Goal: Task Accomplishment & Management: Manage account settings

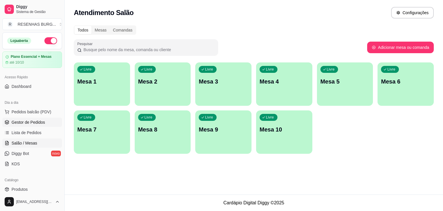
click at [33, 120] on span "Gestor de Pedidos" at bounding box center [28, 122] width 33 height 6
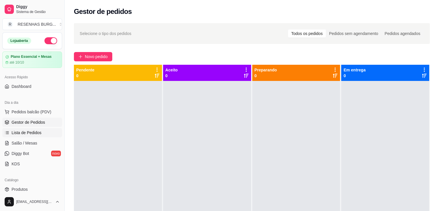
click at [29, 132] on span "Lista de Pedidos" at bounding box center [27, 133] width 30 height 6
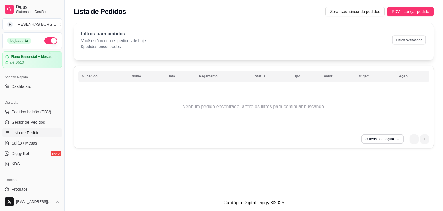
click at [400, 38] on button "Filtros avançados" at bounding box center [409, 39] width 34 height 9
select select "0"
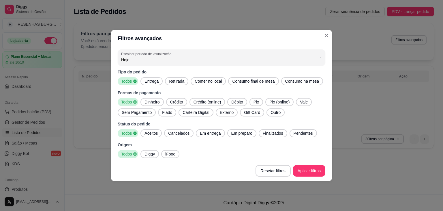
click at [150, 81] on span "Entrega" at bounding box center [151, 81] width 19 height 6
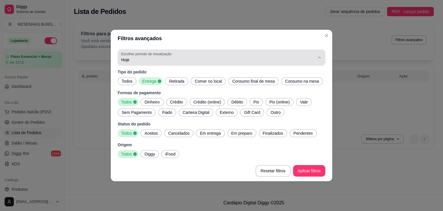
click at [149, 59] on span "Hoje" at bounding box center [218, 60] width 194 height 6
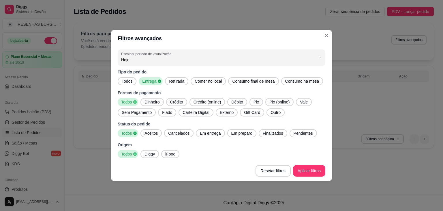
click at [143, 93] on span "7 dias" at bounding box center [218, 91] width 185 height 5
type input "7"
select select "7"
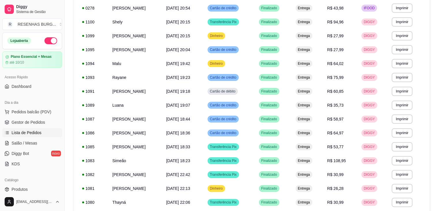
scroll to position [115, 0]
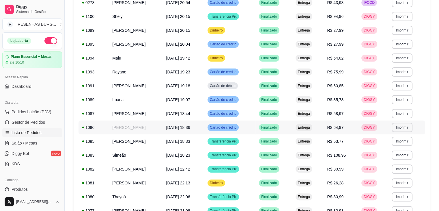
click at [146, 129] on td "[PERSON_NAME]" at bounding box center [136, 127] width 54 height 14
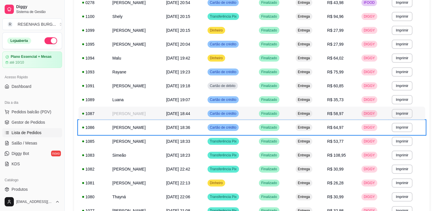
click at [143, 112] on td "[PERSON_NAME]" at bounding box center [136, 113] width 54 height 14
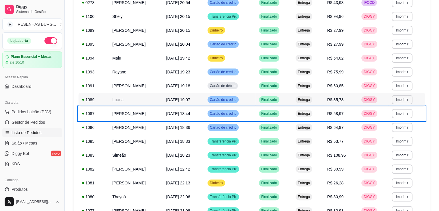
click at [138, 98] on td "Luana" at bounding box center [136, 100] width 54 height 14
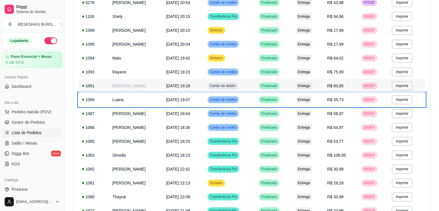
click at [145, 86] on td "[PERSON_NAME]" at bounding box center [136, 86] width 54 height 14
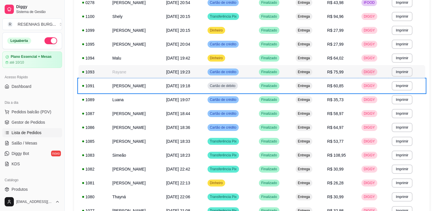
click at [146, 78] on td "Rayane" at bounding box center [136, 72] width 54 height 14
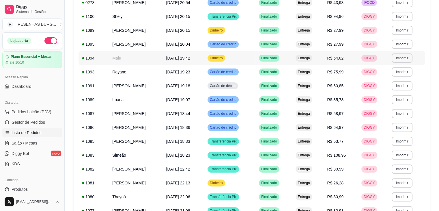
click at [151, 52] on td "Malu" at bounding box center [136, 58] width 54 height 14
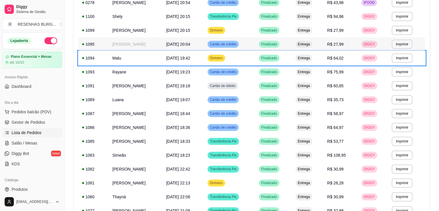
click at [152, 48] on td "[PERSON_NAME]" at bounding box center [136, 44] width 54 height 14
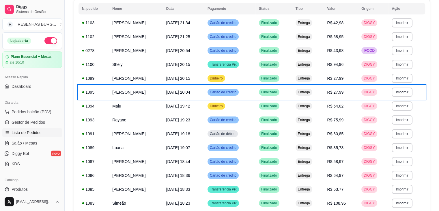
scroll to position [58, 0]
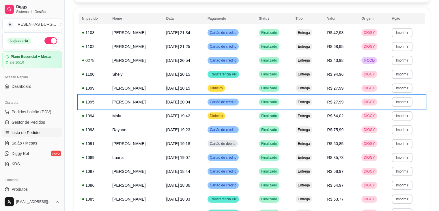
click at [27, 126] on ul "Pedidos balcão (PDV) Gestor de Pedidos Lista de Pedidos Salão / Mesas Diggy Bot…" at bounding box center [32, 137] width 60 height 61
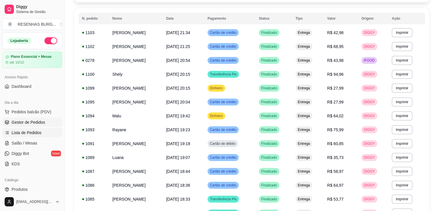
click at [27, 125] on link "Gestor de Pedidos" at bounding box center [32, 121] width 60 height 9
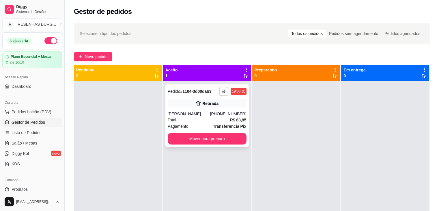
click at [193, 111] on div "[PERSON_NAME]" at bounding box center [189, 114] width 42 height 6
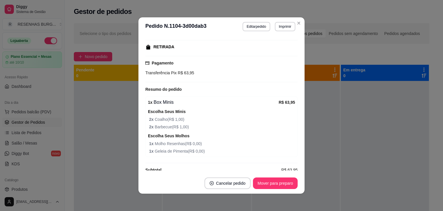
scroll to position [101, 0]
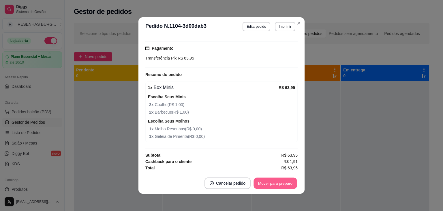
click at [286, 184] on button "Mover para preparo" at bounding box center [275, 182] width 43 height 11
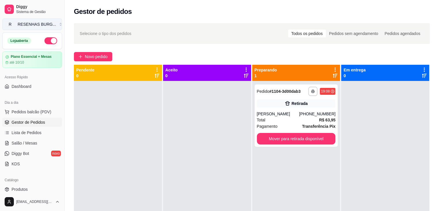
click at [30, 23] on div "RESENHAS BURG ..." at bounding box center [37, 24] width 38 height 6
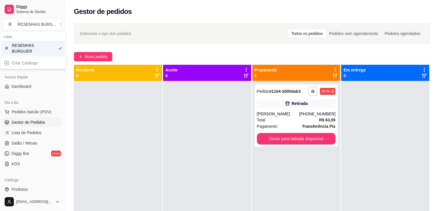
click at [133, 13] on div "Gestor de pedidos" at bounding box center [252, 11] width 356 height 9
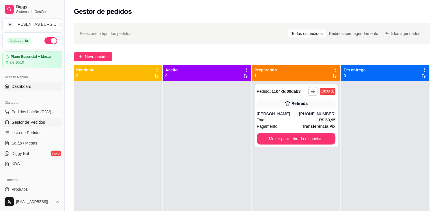
click at [22, 87] on span "Dashboard" at bounding box center [22, 86] width 20 height 6
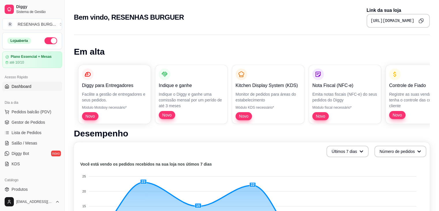
click at [421, 20] on icon "Copy to clipboard" at bounding box center [420, 20] width 5 height 5
click at [31, 121] on span "Gestor de Pedidos" at bounding box center [28, 122] width 33 height 6
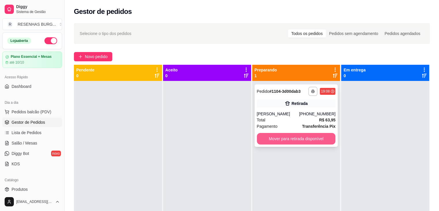
click at [291, 138] on button "Mover para retirada disponível" at bounding box center [296, 139] width 79 height 12
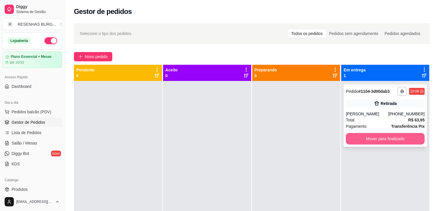
click at [381, 139] on button "Mover para finalizado" at bounding box center [385, 139] width 79 height 12
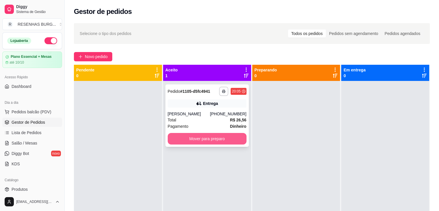
click at [205, 142] on button "Mover para preparo" at bounding box center [207, 139] width 79 height 12
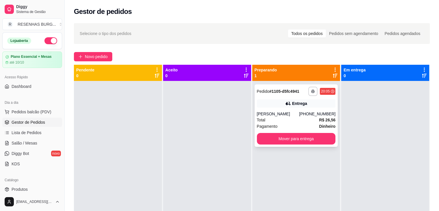
click at [268, 113] on div "[PERSON_NAME]" at bounding box center [278, 114] width 42 height 6
click at [310, 139] on button "Mover para entrega" at bounding box center [296, 139] width 79 height 12
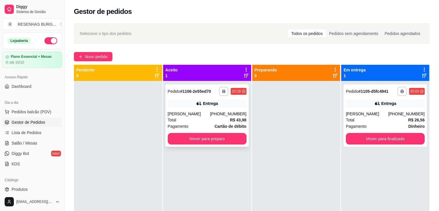
click at [203, 114] on div "[PERSON_NAME]" at bounding box center [189, 114] width 42 height 6
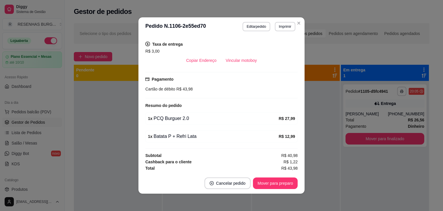
scroll to position [1, 0]
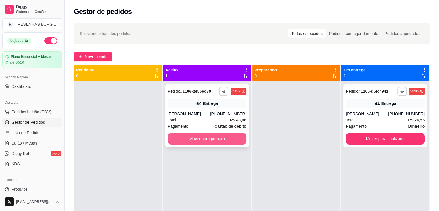
click at [213, 142] on button "Mover para preparo" at bounding box center [207, 139] width 79 height 12
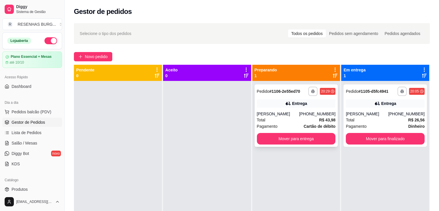
click at [298, 106] on div "Entrega" at bounding box center [299, 103] width 15 height 6
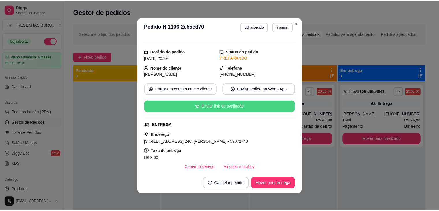
scroll to position [58, 0]
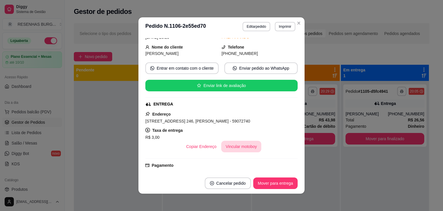
click at [237, 144] on button "Vincular motoboy" at bounding box center [241, 146] width 40 height 12
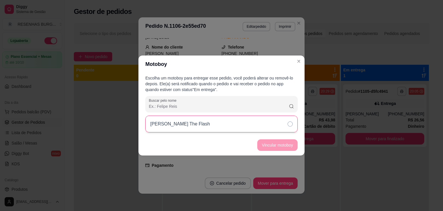
click at [289, 124] on icon at bounding box center [290, 123] width 5 height 5
click at [286, 149] on button "Vincular motoboy" at bounding box center [277, 144] width 39 height 11
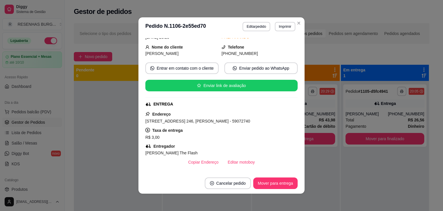
click at [301, 24] on header "**********" at bounding box center [221, 26] width 166 height 18
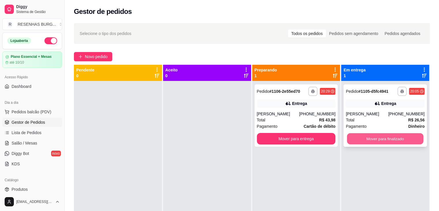
click at [387, 140] on button "Mover para finalizado" at bounding box center [385, 138] width 76 height 11
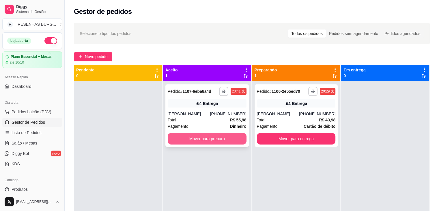
click at [200, 138] on button "Mover para preparo" at bounding box center [207, 139] width 79 height 12
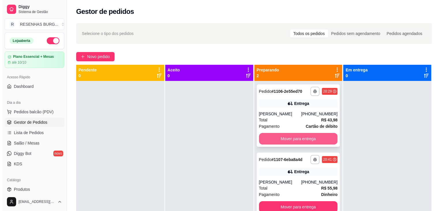
scroll to position [16, 0]
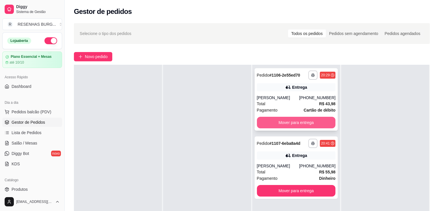
click at [294, 122] on button "Mover para entrega" at bounding box center [296, 123] width 79 height 12
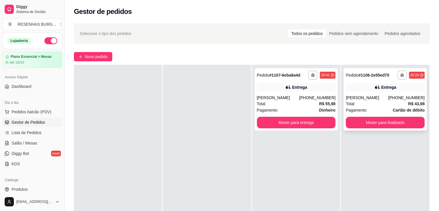
click at [396, 98] on div "[PHONE_NUMBER]" at bounding box center [406, 98] width 36 height 6
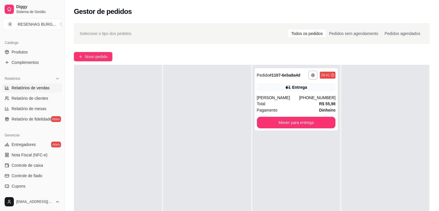
scroll to position [144, 0]
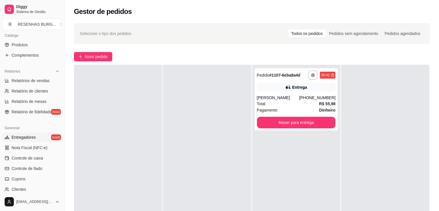
click at [36, 136] on link "Entregadores novo" at bounding box center [32, 136] width 60 height 9
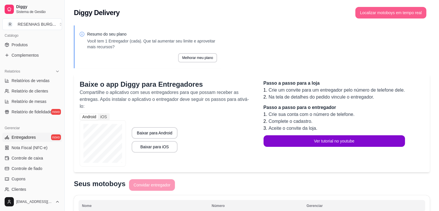
click at [399, 10] on button "Localizar motoboys em tempo real" at bounding box center [390, 13] width 71 height 12
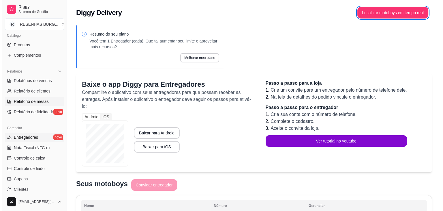
scroll to position [58, 0]
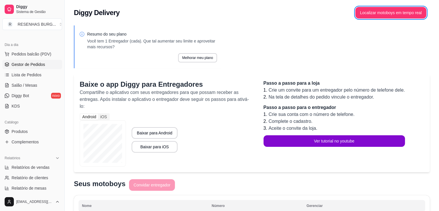
click at [25, 65] on span "Gestor de Pedidos" at bounding box center [28, 64] width 33 height 6
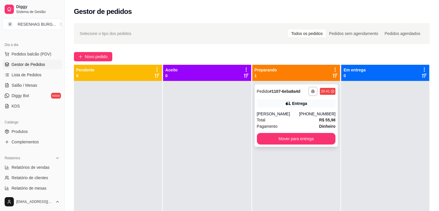
click at [278, 121] on div "Total R$ 55,98" at bounding box center [296, 120] width 79 height 6
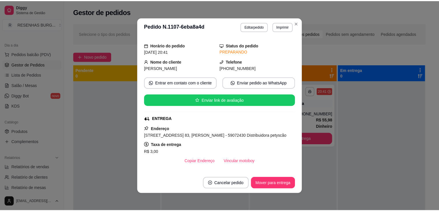
scroll to position [57, 0]
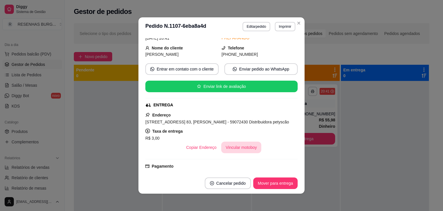
click at [231, 144] on button "Vincular motoboy" at bounding box center [241, 147] width 40 height 12
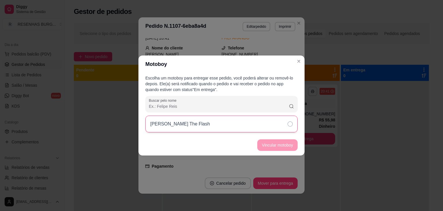
click at [264, 122] on div "[PERSON_NAME] The Flash" at bounding box center [221, 123] width 152 height 17
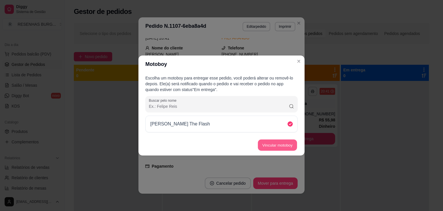
click at [271, 141] on button "Vincular motoboy" at bounding box center [277, 144] width 39 height 11
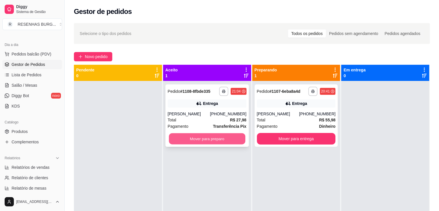
click at [229, 142] on button "Mover para preparo" at bounding box center [207, 138] width 76 height 11
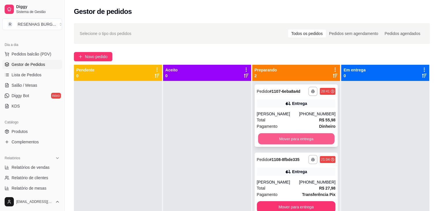
click at [307, 138] on button "Mover para entrega" at bounding box center [296, 138] width 76 height 11
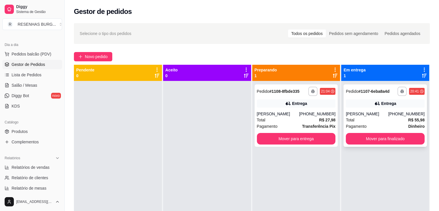
click at [378, 119] on div "Total R$ 55,98" at bounding box center [385, 120] width 79 height 6
click at [224, 112] on div at bounding box center [207, 186] width 88 height 211
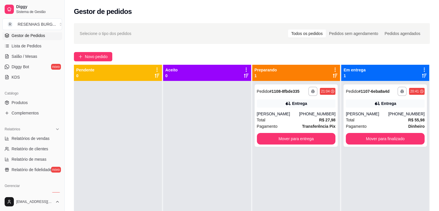
scroll to position [173, 0]
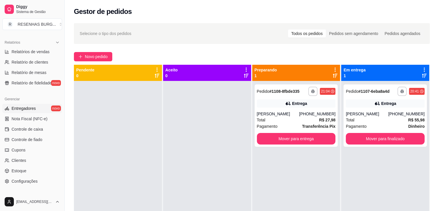
click at [34, 104] on link "Entregadores novo" at bounding box center [32, 108] width 60 height 9
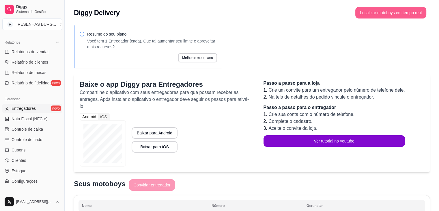
click at [392, 18] on button "Localizar motoboys em tempo real" at bounding box center [390, 13] width 71 height 12
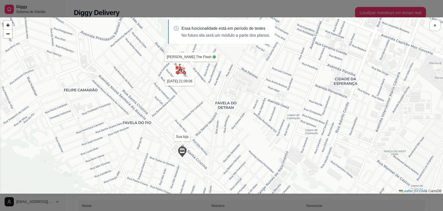
drag, startPoint x: 175, startPoint y: 76, endPoint x: 193, endPoint y: 113, distance: 41.3
click at [193, 113] on div "Sua loja [PERSON_NAME] The Flash [DATE] 21:09:06 + − Leaflet | © OSM & CartoDB" at bounding box center [221, 105] width 443 height 176
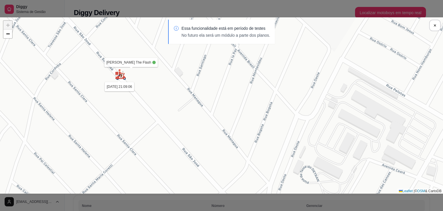
drag, startPoint x: 96, startPoint y: 90, endPoint x: 119, endPoint y: 106, distance: 27.9
click at [119, 106] on div "Sua loja [PERSON_NAME] The Flash [DATE] 21:09:06 + − Leaflet | © OSM & CartoDB" at bounding box center [221, 105] width 443 height 176
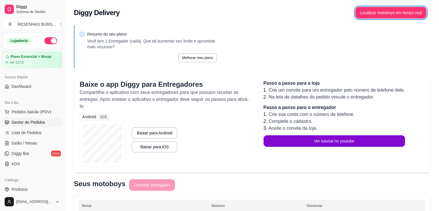
click at [32, 120] on span "Gestor de Pedidos" at bounding box center [28, 122] width 33 height 6
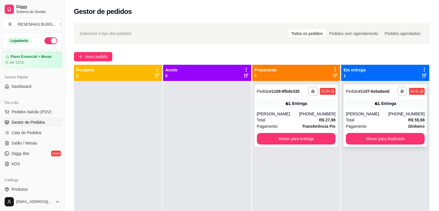
click at [351, 107] on div "**********" at bounding box center [384, 115] width 83 height 62
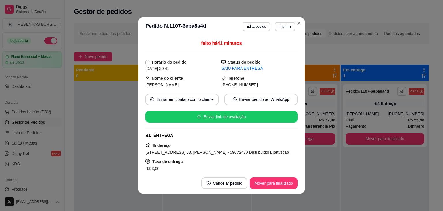
scroll to position [86, 0]
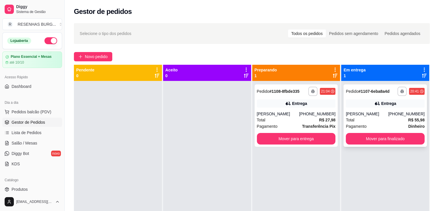
click at [378, 112] on div "[PERSON_NAME]" at bounding box center [367, 114] width 42 height 6
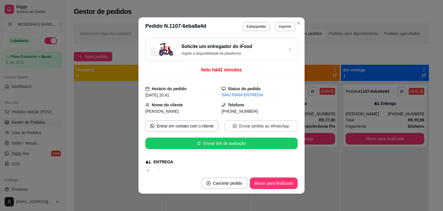
scroll to position [58, 0]
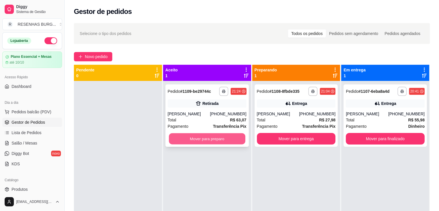
click at [207, 136] on button "Mover para preparo" at bounding box center [207, 138] width 76 height 11
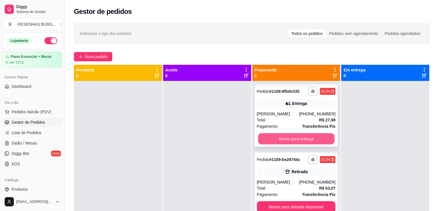
click at [285, 137] on button "Mover para entrega" at bounding box center [296, 138] width 76 height 11
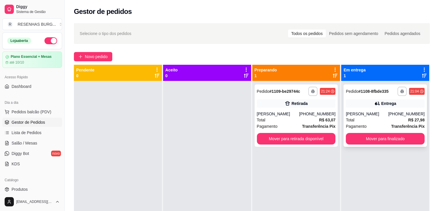
click at [376, 115] on div "[PERSON_NAME]" at bounding box center [367, 114] width 42 height 6
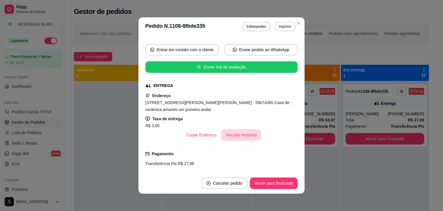
scroll to position [87, 0]
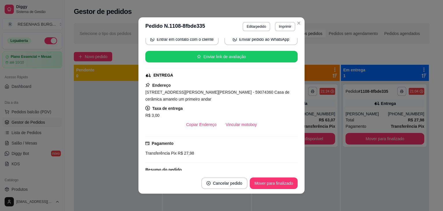
click at [243, 121] on button "Vincular motoboy" at bounding box center [241, 125] width 40 height 12
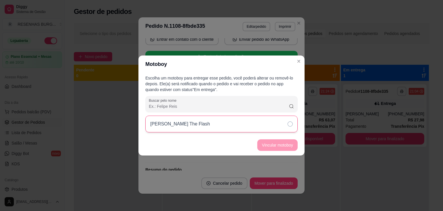
click at [286, 125] on div "[PERSON_NAME] The Flash" at bounding box center [221, 123] width 152 height 17
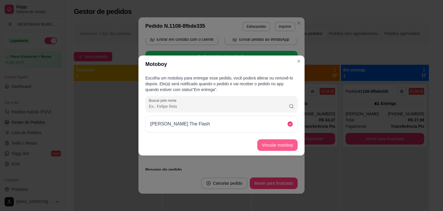
click at [282, 140] on button "Vincular motoboy" at bounding box center [277, 145] width 40 height 12
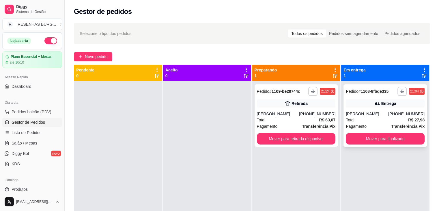
click at [354, 112] on div "[PERSON_NAME]" at bounding box center [367, 114] width 42 height 6
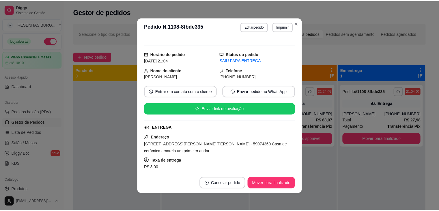
scroll to position [58, 0]
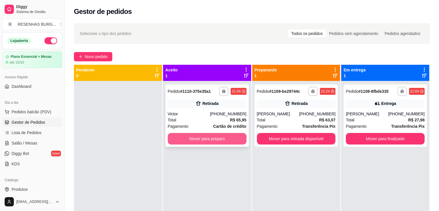
click at [189, 139] on button "Mover para preparo" at bounding box center [207, 139] width 79 height 12
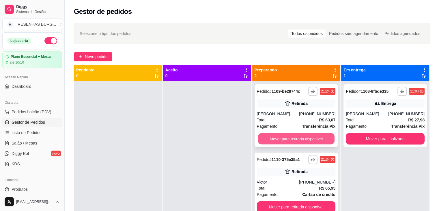
click at [290, 139] on button "Mover para retirada disponível" at bounding box center [296, 138] width 76 height 11
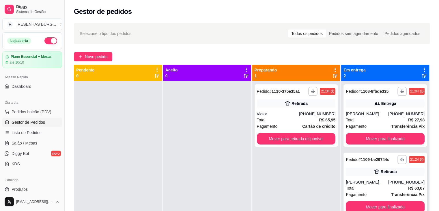
scroll to position [16, 0]
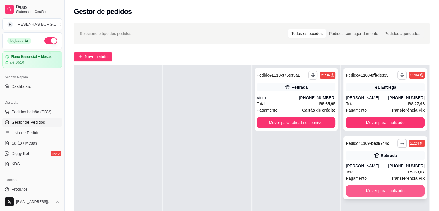
click at [373, 192] on button "Mover para finalizado" at bounding box center [385, 191] width 79 height 12
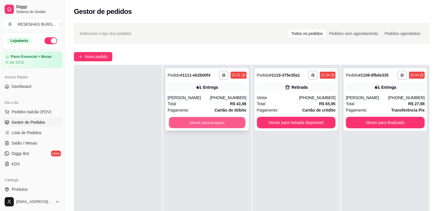
click at [220, 121] on button "Mover para preparo" at bounding box center [207, 122] width 76 height 11
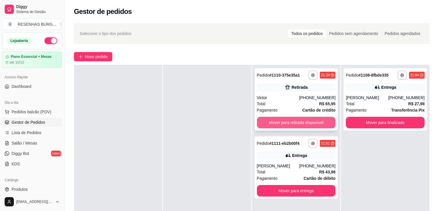
click at [287, 121] on button "Mover para retirada disponível" at bounding box center [296, 123] width 79 height 12
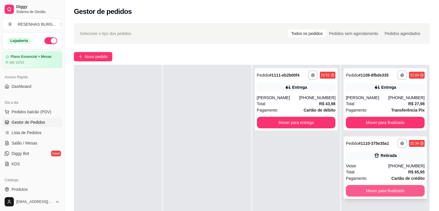
click at [366, 190] on button "Mover para finalizado" at bounding box center [385, 191] width 79 height 12
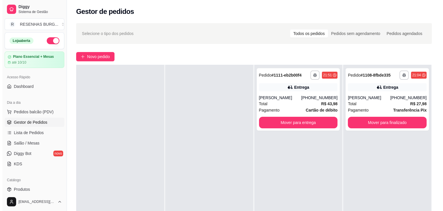
scroll to position [29, 0]
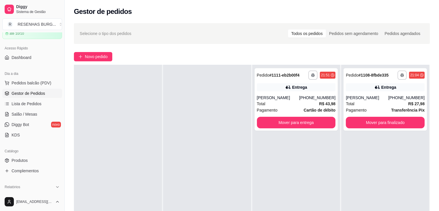
click at [24, 154] on div "Catálogo" at bounding box center [32, 150] width 60 height 9
click at [24, 157] on span "Produtos" at bounding box center [20, 160] width 16 height 6
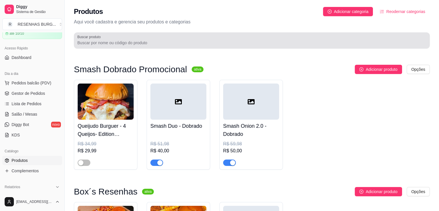
click at [153, 40] on input "Buscar produto" at bounding box center [251, 43] width 349 height 6
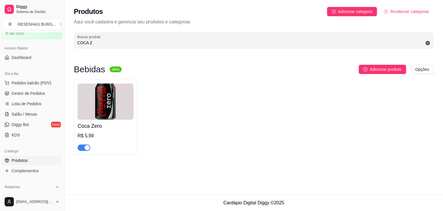
type input "COCA Z"
click at [87, 148] on div "button" at bounding box center [87, 147] width 5 height 5
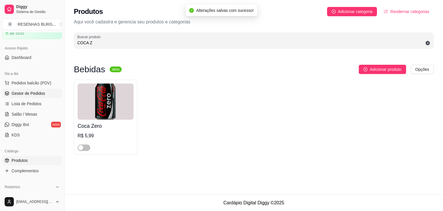
click at [44, 94] on span "Gestor de Pedidos" at bounding box center [28, 93] width 33 height 6
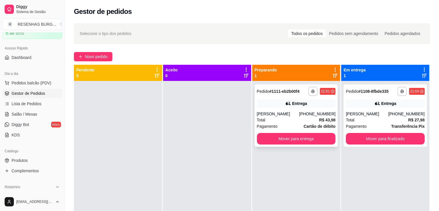
click at [302, 110] on div "**********" at bounding box center [295, 115] width 83 height 62
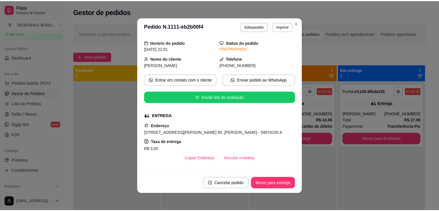
scroll to position [58, 0]
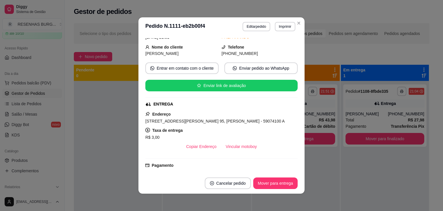
click at [234, 157] on div "Solicite um entregador do iFood Sujeito a disponibilidade da plataforma feito h…" at bounding box center [221, 104] width 152 height 132
click at [234, 147] on button "Vincular motoboy" at bounding box center [241, 146] width 40 height 12
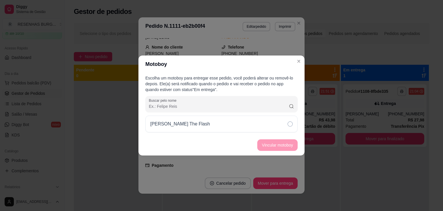
click at [291, 124] on icon at bounding box center [290, 123] width 5 height 5
click at [285, 145] on button "Vincular motoboy" at bounding box center [277, 145] width 40 height 12
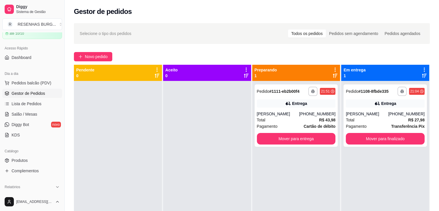
drag, startPoint x: 25, startPoint y: 161, endPoint x: 34, endPoint y: 144, distance: 19.2
click at [25, 161] on span "Produtos" at bounding box center [20, 160] width 16 height 6
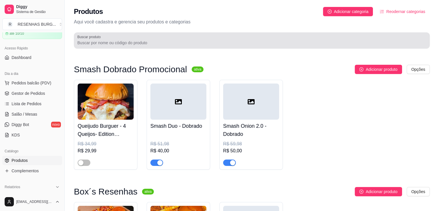
click at [129, 44] on input "Buscar produto" at bounding box center [251, 43] width 349 height 6
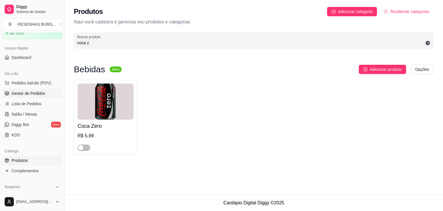
type input "coca z"
click at [35, 92] on span "Gestor de Pedidos" at bounding box center [28, 93] width 33 height 6
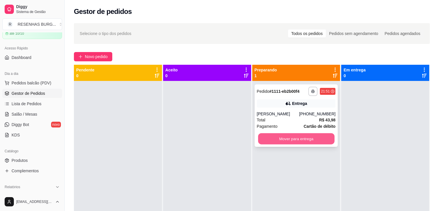
click at [315, 139] on button "Mover para entrega" at bounding box center [296, 138] width 76 height 11
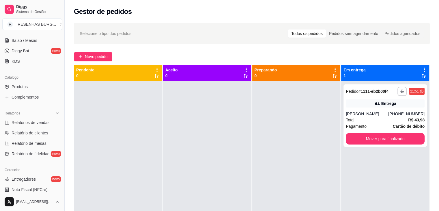
scroll to position [115, 0]
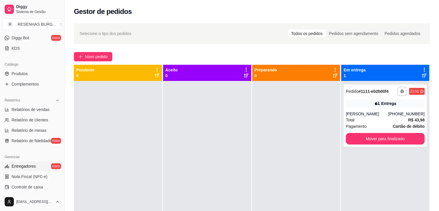
click at [25, 164] on span "Entregadores" at bounding box center [24, 166] width 24 height 6
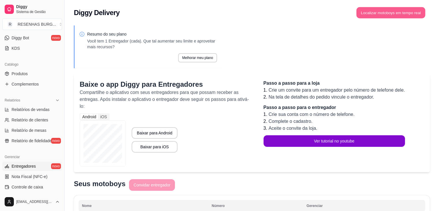
click at [378, 11] on button "Localizar motoboys em tempo real" at bounding box center [390, 12] width 69 height 11
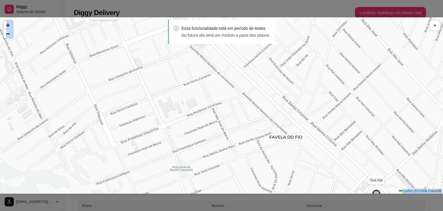
drag, startPoint x: 111, startPoint y: 47, endPoint x: 127, endPoint y: 115, distance: 69.9
click at [127, 115] on section "Sua loja [PERSON_NAME] The Flash [DATE] 22:11:47 + − Leaflet | © OSM & CartoDB …" at bounding box center [221, 105] width 443 height 176
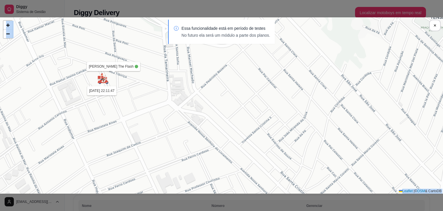
drag, startPoint x: 348, startPoint y: 58, endPoint x: 346, endPoint y: 132, distance: 73.6
click at [346, 132] on div "Sua loja [PERSON_NAME] The Flash [DATE] 22:11:47 + − Leaflet | © OSM & CartoDB" at bounding box center [221, 105] width 443 height 176
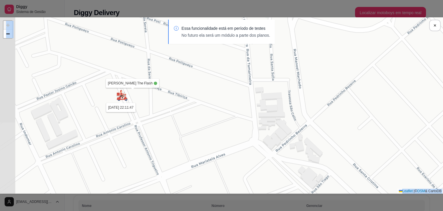
drag, startPoint x: 67, startPoint y: 85, endPoint x: 156, endPoint y: 106, distance: 91.7
click at [156, 106] on div "Sua loja [PERSON_NAME] The Flash [DATE] 22:11:47 + − Leaflet | © OSM & CartoDB" at bounding box center [221, 105] width 443 height 176
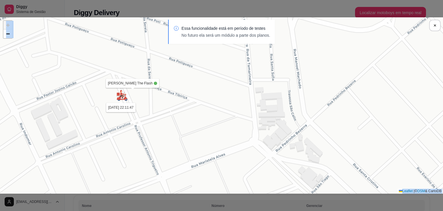
click at [141, 96] on div "Sua loja [PERSON_NAME] The Flash [DATE] 22:11:47 + − Leaflet | © OSM & CartoDB" at bounding box center [221, 105] width 443 height 176
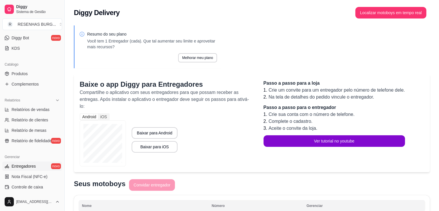
click at [379, 19] on div "Diggy Delivery Localizar motoboys em tempo real" at bounding box center [252, 11] width 374 height 22
click at [379, 13] on button "Localizar motoboys em tempo real" at bounding box center [390, 12] width 69 height 11
click at [25, 178] on span "Nota Fiscal (NFC-e)" at bounding box center [30, 176] width 36 height 6
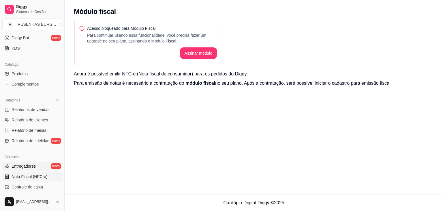
click at [29, 165] on span "Entregadores" at bounding box center [24, 166] width 24 height 6
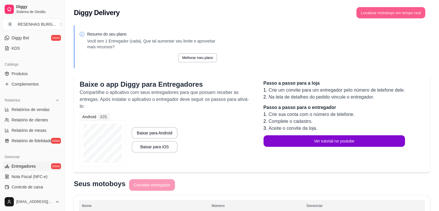
click at [369, 16] on button "Localizar motoboys em tempo real" at bounding box center [390, 12] width 69 height 11
click at [382, 16] on button "Localizar motoboys em tempo real" at bounding box center [390, 12] width 69 height 11
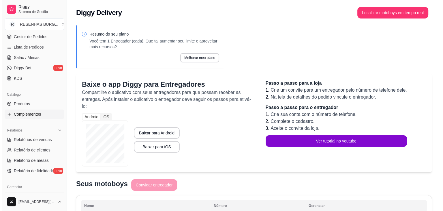
scroll to position [58, 0]
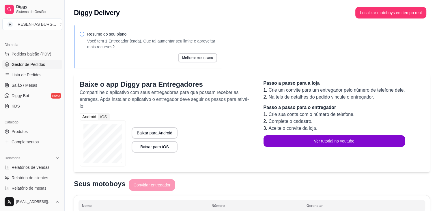
click at [35, 63] on span "Gestor de Pedidos" at bounding box center [28, 64] width 33 height 6
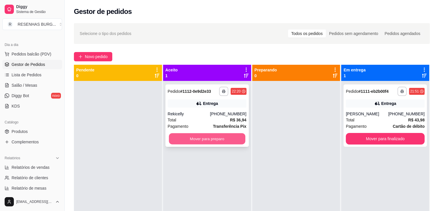
click at [219, 140] on button "Mover para preparo" at bounding box center [207, 138] width 76 height 11
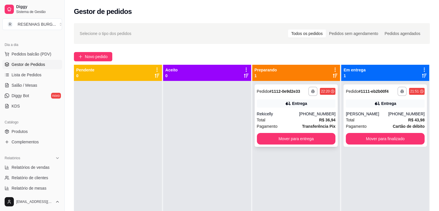
click at [293, 104] on div "Entrega" at bounding box center [299, 103] width 15 height 6
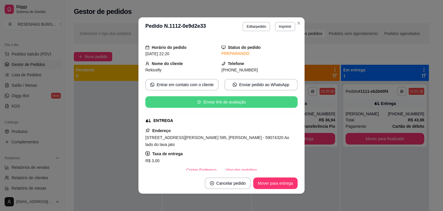
scroll to position [58, 0]
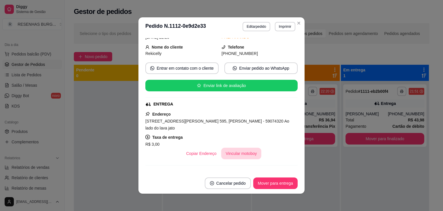
click at [233, 147] on button "Vincular motoboy" at bounding box center [241, 153] width 40 height 12
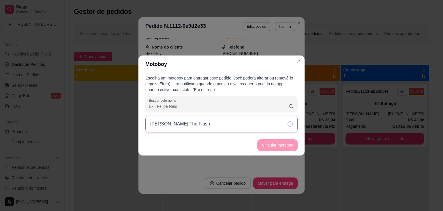
click at [253, 127] on div "[PERSON_NAME] The Flash" at bounding box center [221, 123] width 152 height 17
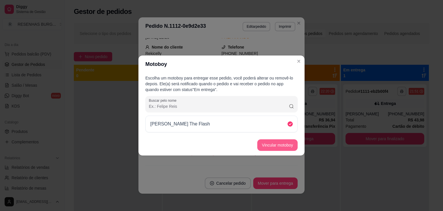
click at [283, 143] on button "Vincular motoboy" at bounding box center [277, 145] width 40 height 12
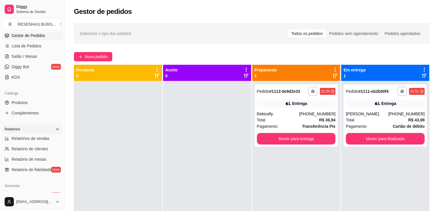
scroll to position [115, 0]
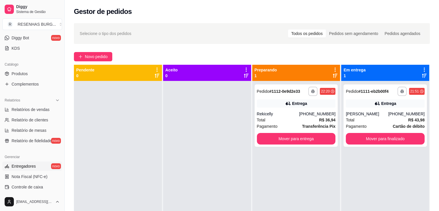
click at [27, 165] on span "Entregadores" at bounding box center [24, 166] width 24 height 6
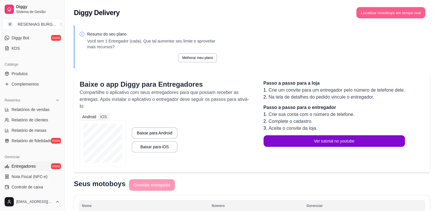
click at [403, 14] on button "Localizar motoboys em tempo real" at bounding box center [390, 12] width 69 height 11
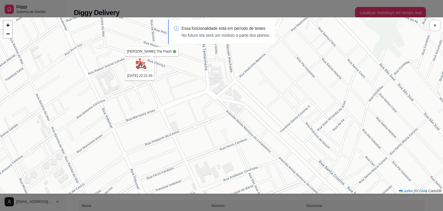
drag, startPoint x: 135, startPoint y: 66, endPoint x: 170, endPoint y: 175, distance: 114.2
click at [170, 175] on div "Sua loja [PERSON_NAME] The Flash [DATE] 22:21:45 + − Leaflet | © OSM & CartoDB" at bounding box center [221, 105] width 443 height 176
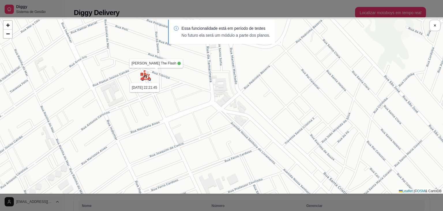
drag, startPoint x: 129, startPoint y: 110, endPoint x: 134, endPoint y: 122, distance: 12.7
click at [134, 122] on div "Sua loja [PERSON_NAME] The Flash [DATE] 22:21:45 + − Leaflet | © OSM & CartoDB" at bounding box center [221, 105] width 443 height 176
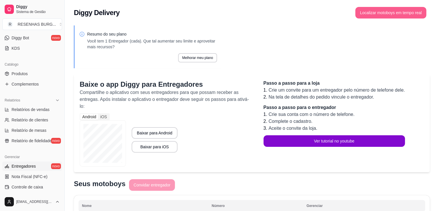
click at [398, 16] on button "Localizar motoboys em tempo real" at bounding box center [390, 13] width 71 height 12
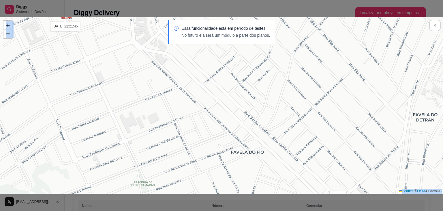
drag, startPoint x: 73, startPoint y: 33, endPoint x: 102, endPoint y: 85, distance: 59.6
click at [102, 85] on section "Sua loja [PERSON_NAME] The Flash [DATE] 22:21:45 + − Leaflet | © OSM & CartoDB …" at bounding box center [221, 105] width 443 height 176
click at [93, 44] on div "Sua loja [PERSON_NAME] The Flash [DATE] 22:21:45 + − Leaflet | © OSM & CartoDB …" at bounding box center [221, 105] width 443 height 211
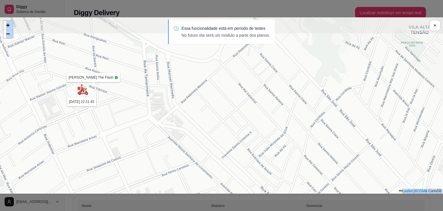
drag, startPoint x: 51, startPoint y: 52, endPoint x: 68, endPoint y: 128, distance: 77.4
click at [68, 128] on div "Sua loja [PERSON_NAME] The Flash [DATE] 22:21:45 + − Leaflet | © OSM & CartoDB" at bounding box center [221, 105] width 443 height 176
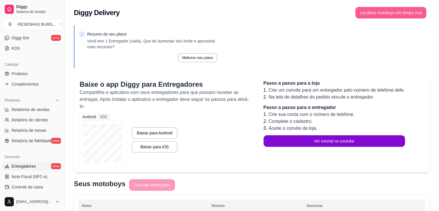
click at [404, 11] on button "Localizar motoboys em tempo real" at bounding box center [390, 13] width 71 height 12
click at [31, 111] on span "Relatórios de vendas" at bounding box center [31, 109] width 38 height 6
select select "ALL"
select select "0"
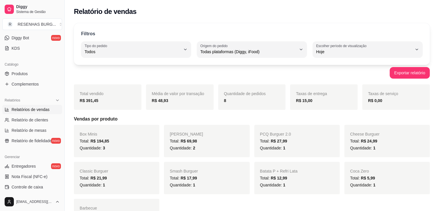
scroll to position [29, 0]
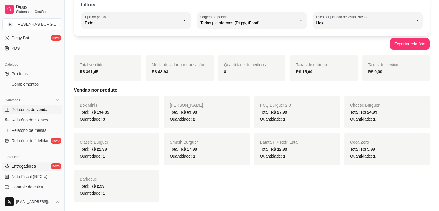
click at [31, 165] on span "Entregadores" at bounding box center [24, 166] width 24 height 6
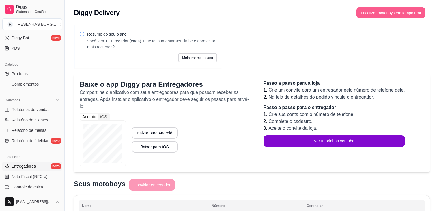
click at [388, 15] on button "Localizar motoboys em tempo real" at bounding box center [390, 12] width 69 height 11
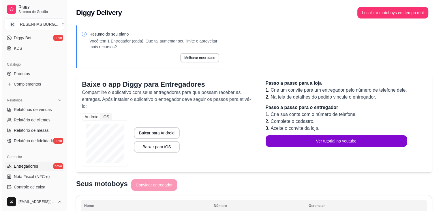
scroll to position [58, 0]
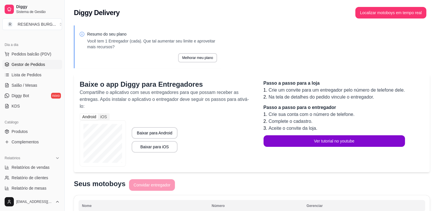
click at [30, 66] on span "Gestor de Pedidos" at bounding box center [28, 64] width 33 height 6
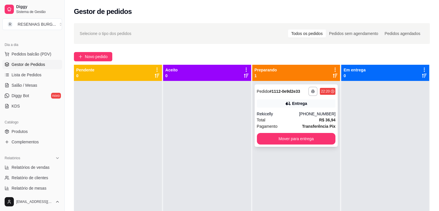
click at [277, 110] on div "**********" at bounding box center [295, 115] width 83 height 62
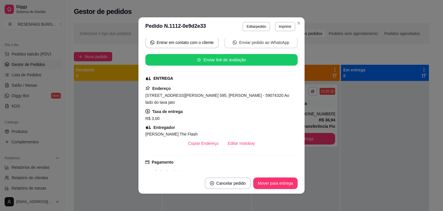
scroll to position [87, 0]
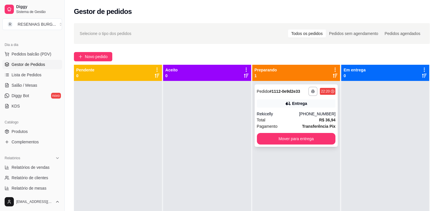
click at [299, 120] on div "Total R$ 36,94" at bounding box center [296, 120] width 79 height 6
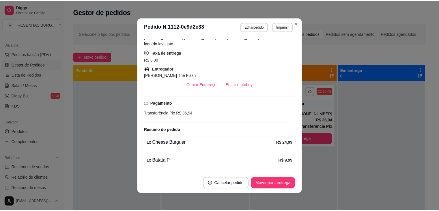
scroll to position [144, 0]
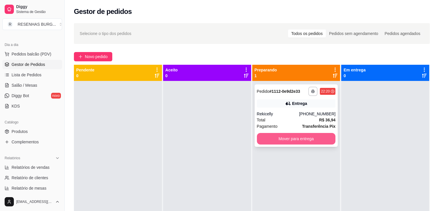
click at [305, 139] on button "Mover para entrega" at bounding box center [296, 139] width 79 height 12
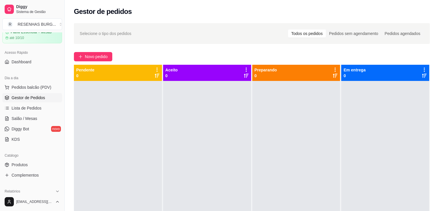
scroll to position [0, 0]
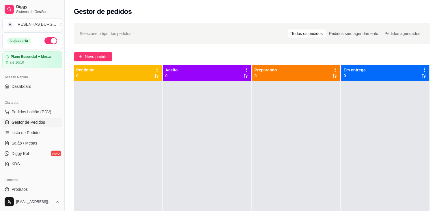
click at [50, 38] on button "button" at bounding box center [50, 40] width 13 height 7
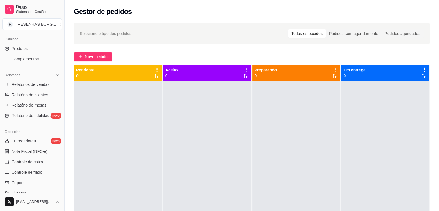
scroll to position [144, 0]
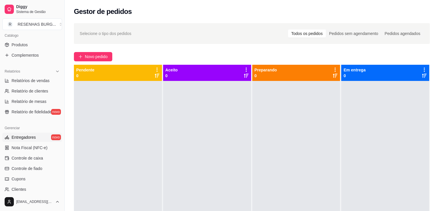
click at [43, 135] on link "Entregadores novo" at bounding box center [32, 136] width 60 height 9
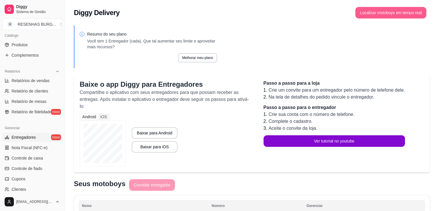
click at [404, 14] on button "Localizar motoboys em tempo real" at bounding box center [390, 13] width 71 height 12
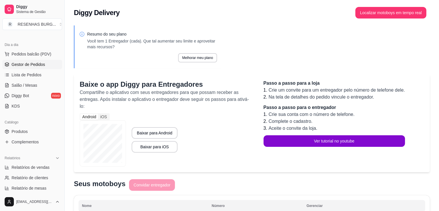
click at [38, 66] on span "Gestor de Pedidos" at bounding box center [28, 64] width 33 height 6
